Goal: Task Accomplishment & Management: Manage account settings

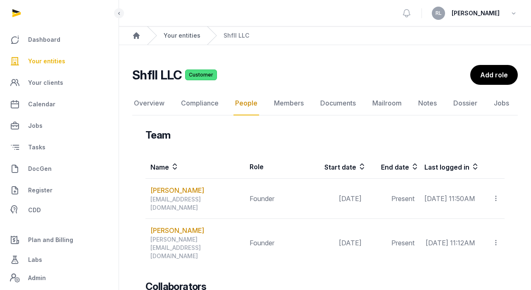
click at [183, 34] on link "Your entities" at bounding box center [182, 35] width 37 height 8
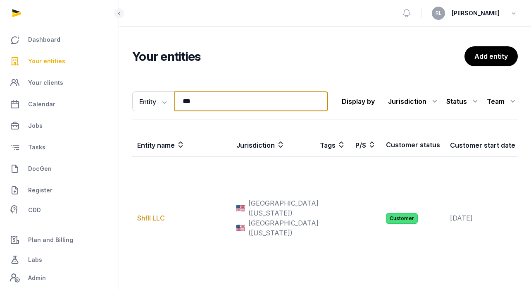
click at [206, 100] on input "***" at bounding box center [251, 101] width 154 height 20
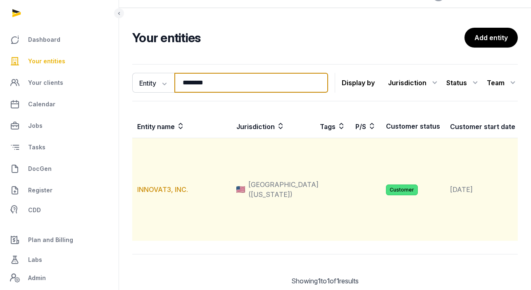
scroll to position [21, 0]
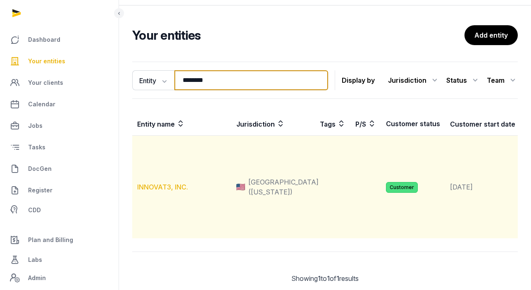
type input "********"
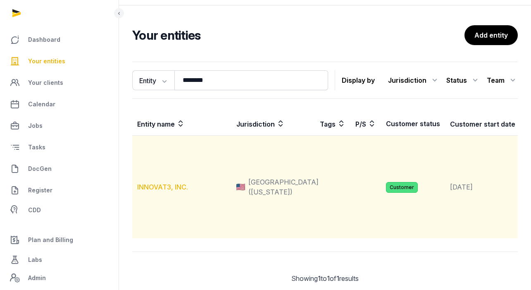
click at [179, 191] on link "INNOVAT3, INC." at bounding box center [162, 187] width 51 height 8
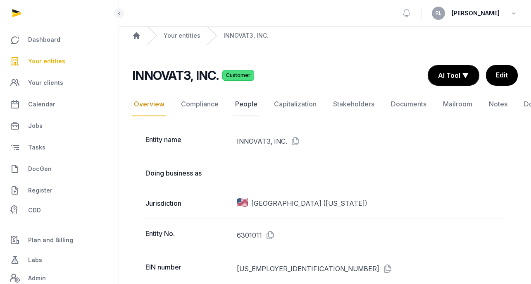
click at [243, 101] on link "People" at bounding box center [247, 104] width 26 height 24
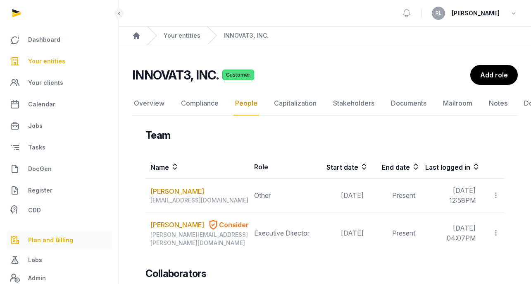
click at [62, 236] on span "Plan and Billing" at bounding box center [50, 240] width 45 height 10
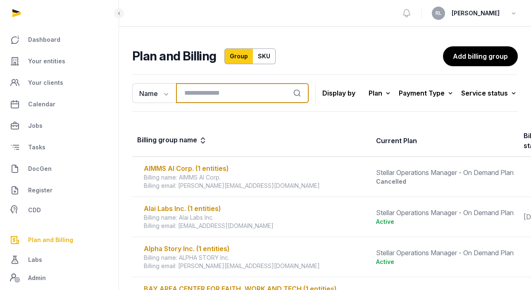
click at [247, 95] on input "search" at bounding box center [242, 93] width 133 height 20
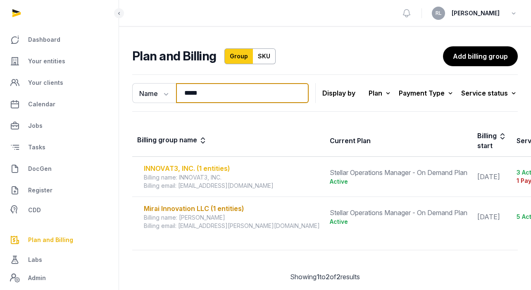
type input "*****"
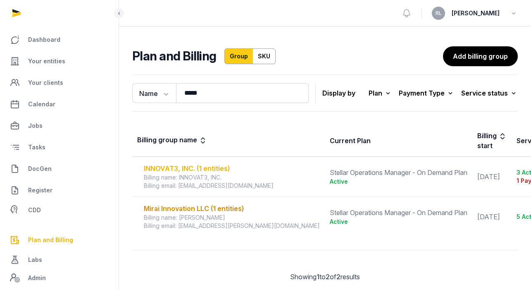
click at [217, 164] on div "INNOVAT3, INC. (1 entities)" at bounding box center [232, 168] width 176 height 10
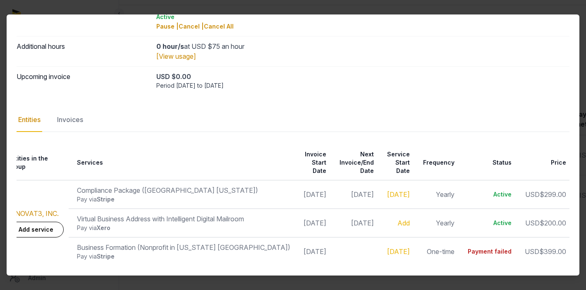
scroll to position [28, 0]
click at [58, 108] on div "Invoices" at bounding box center [69, 120] width 29 height 24
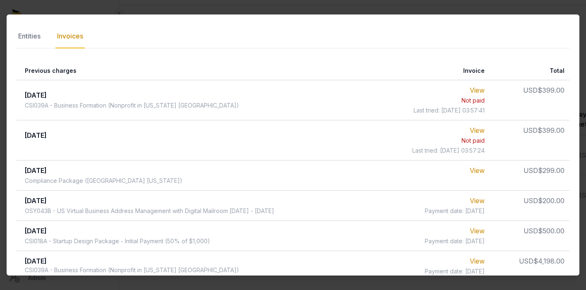
scroll to position [171, 0]
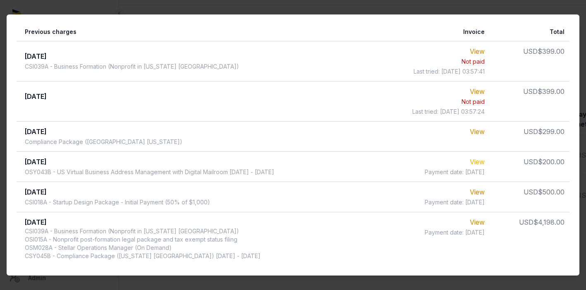
click at [484, 162] on link "View" at bounding box center [477, 161] width 15 height 8
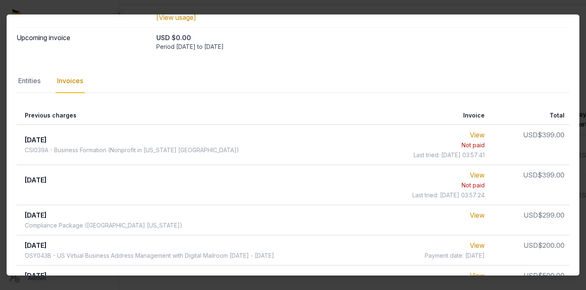
scroll to position [0, 0]
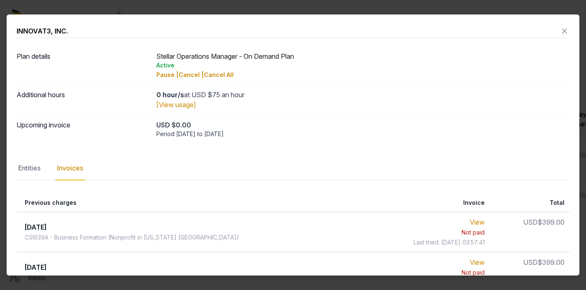
click at [531, 30] on icon at bounding box center [564, 30] width 10 height 13
